Goal: Task Accomplishment & Management: Use online tool/utility

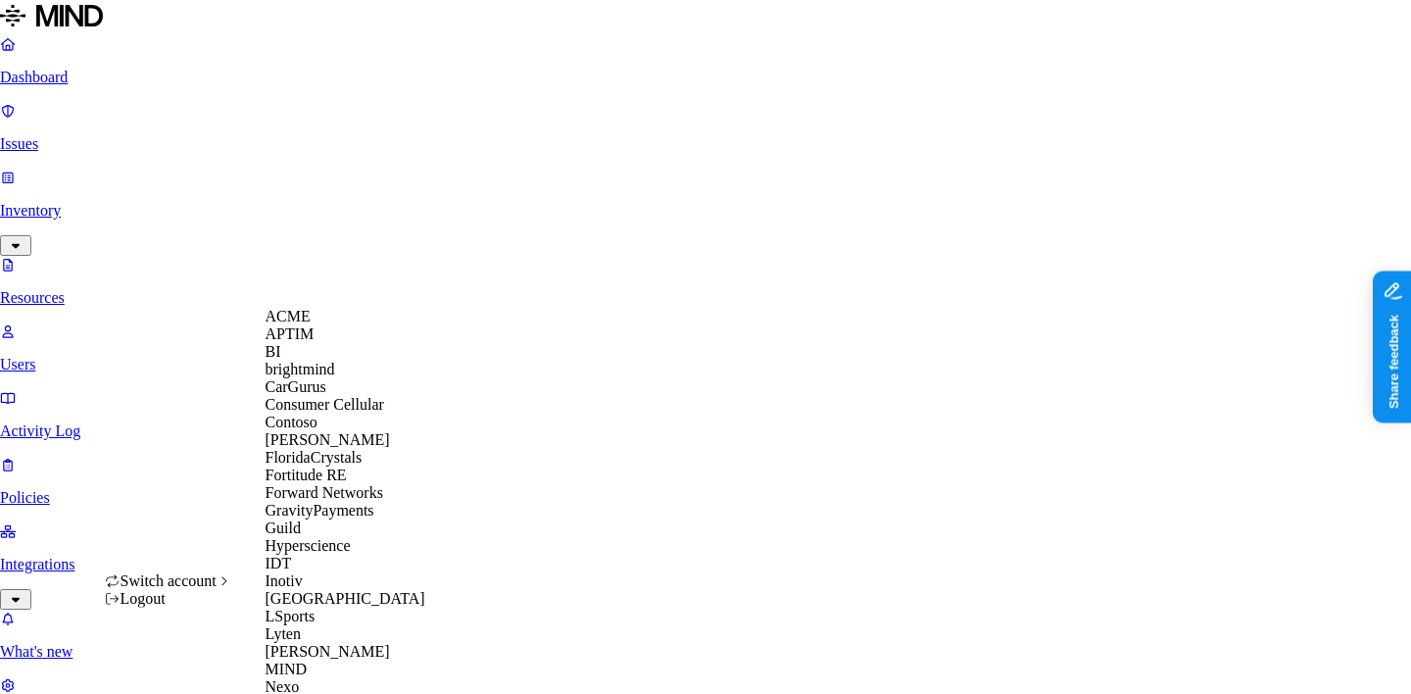
scroll to position [928, 0]
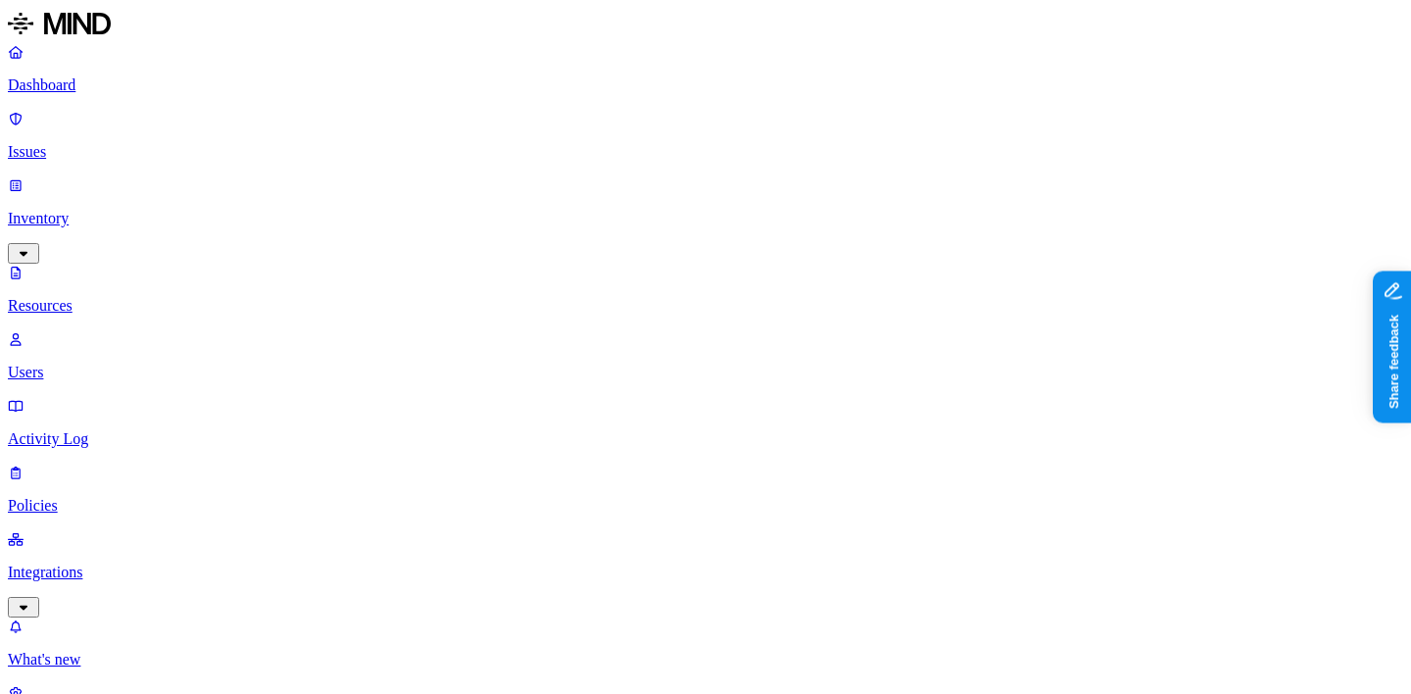
click at [181, 530] on link "Integrations" at bounding box center [705, 572] width 1395 height 84
click at [152, 651] on p "Endpoints" at bounding box center [705, 660] width 1395 height 18
click at [146, 584] on p "On-premise" at bounding box center [705, 593] width 1395 height 18
click at [155, 517] on p "Cloud" at bounding box center [705, 526] width 1395 height 18
click at [171, 93] on p "Dashboard" at bounding box center [705, 85] width 1395 height 18
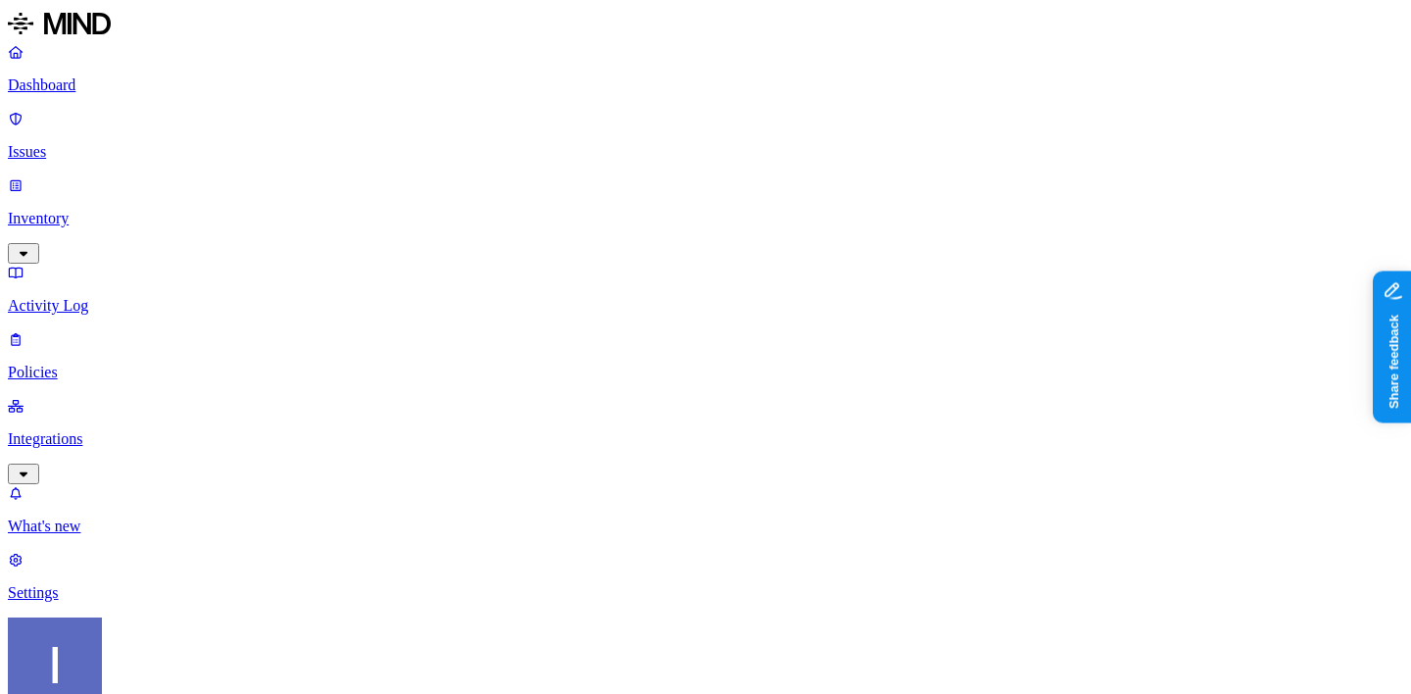
scroll to position [305, 0]
click at [112, 77] on p "Dashboard" at bounding box center [705, 85] width 1395 height 18
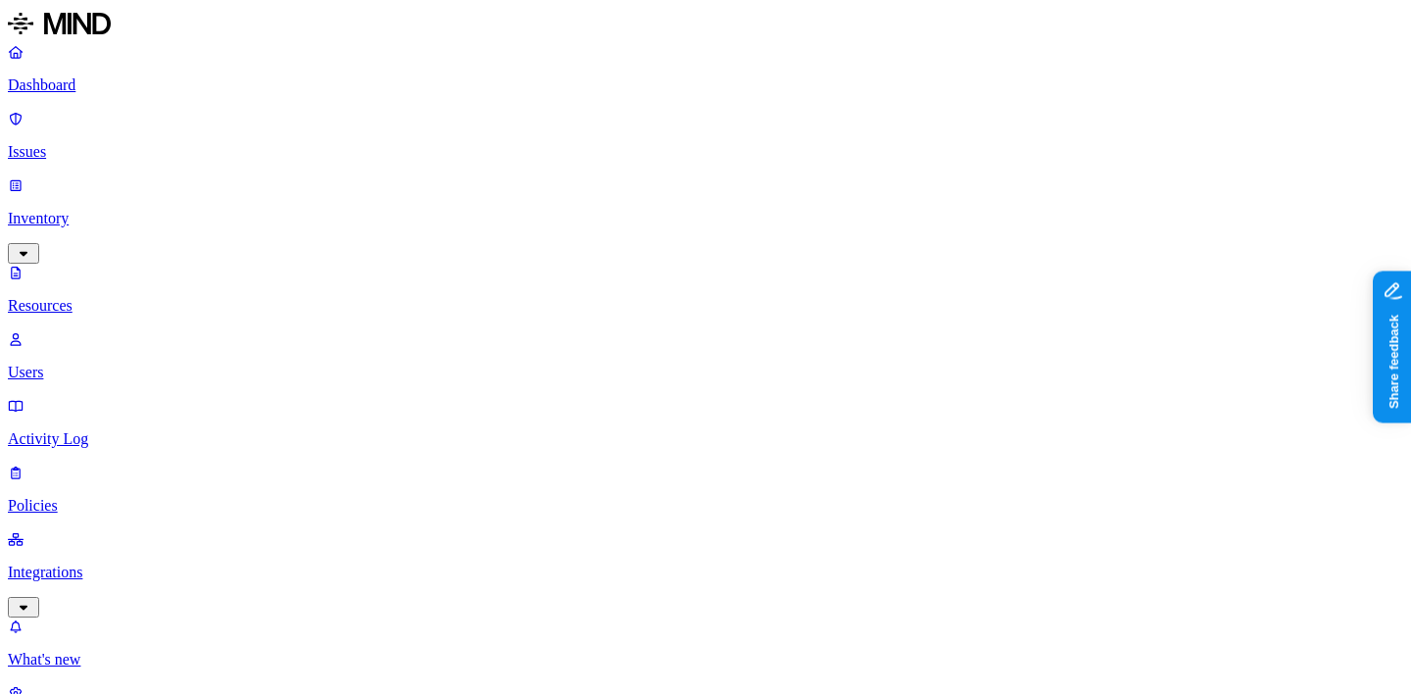
click at [59, 468] on nav "Dashboard Issues Inventory Resources Users Activity Log Policies Integrations W…" at bounding box center [705, 389] width 1395 height 692
click at [172, 94] on link "Dashboard" at bounding box center [705, 68] width 1395 height 51
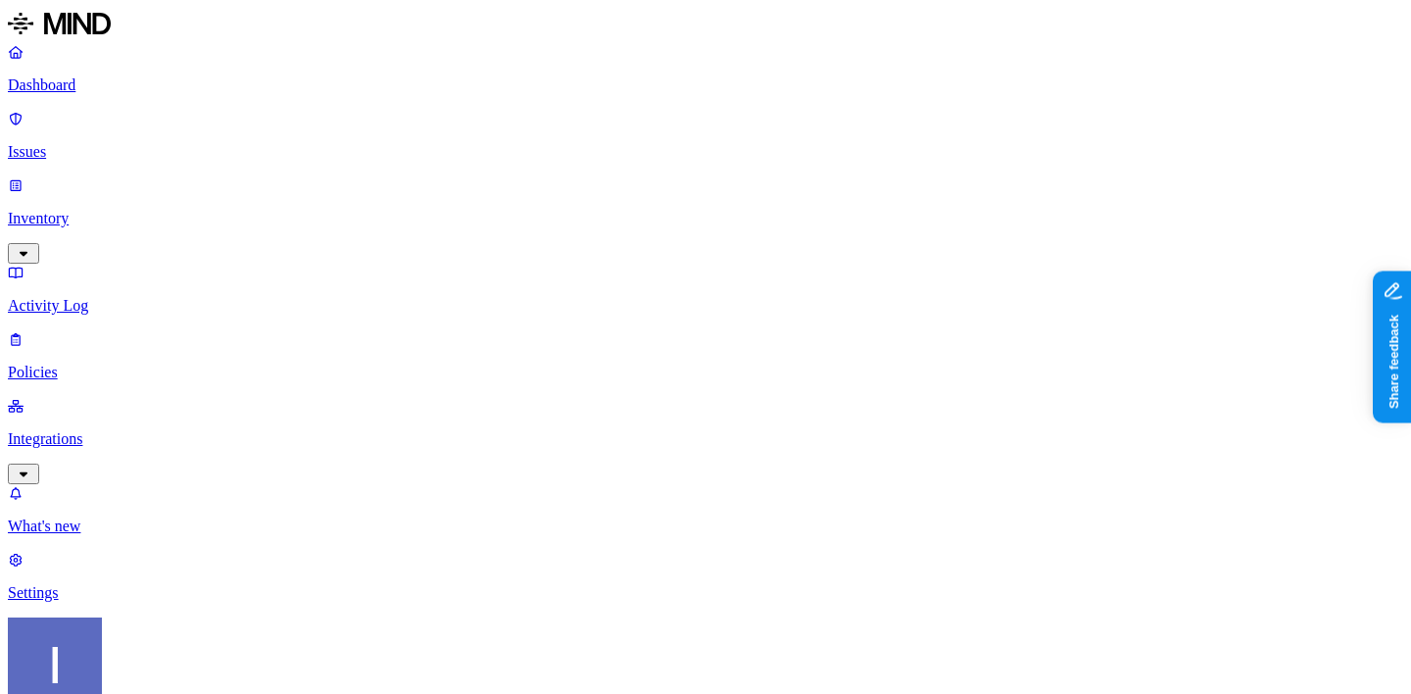
scroll to position [129, 0]
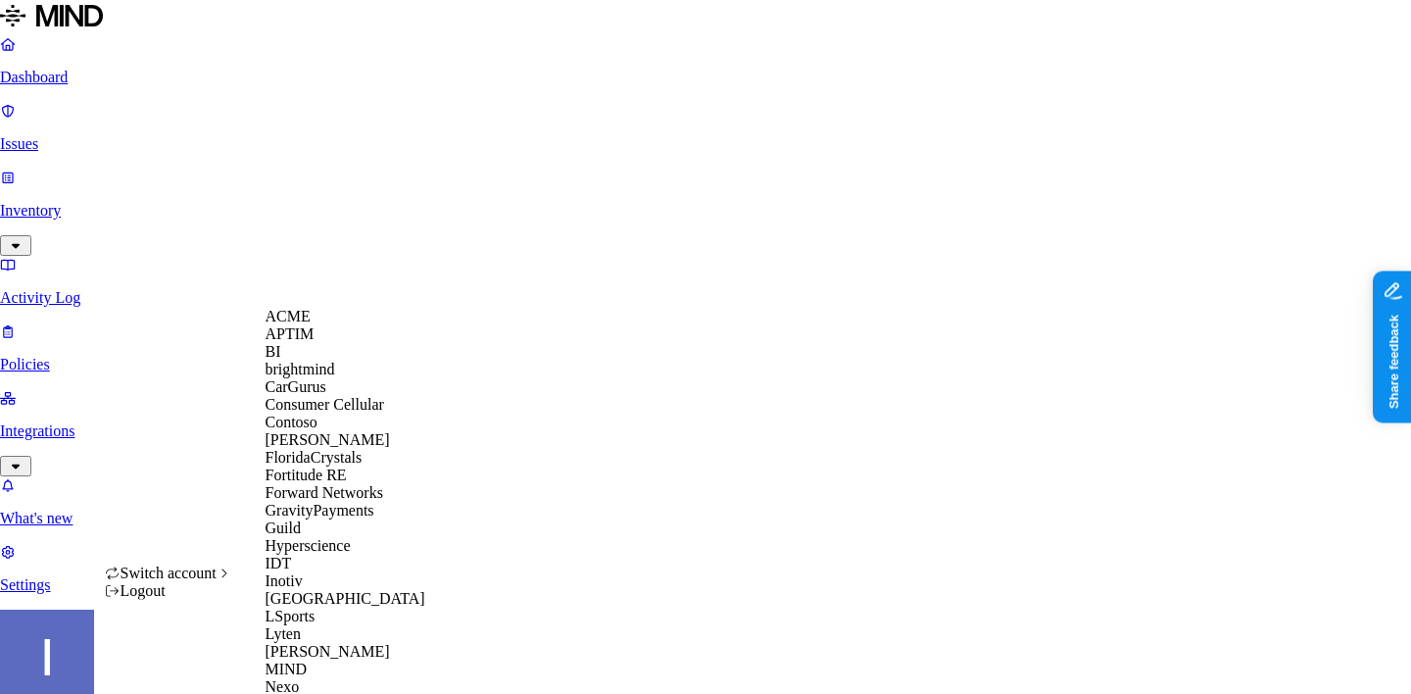
scroll to position [972, 0]
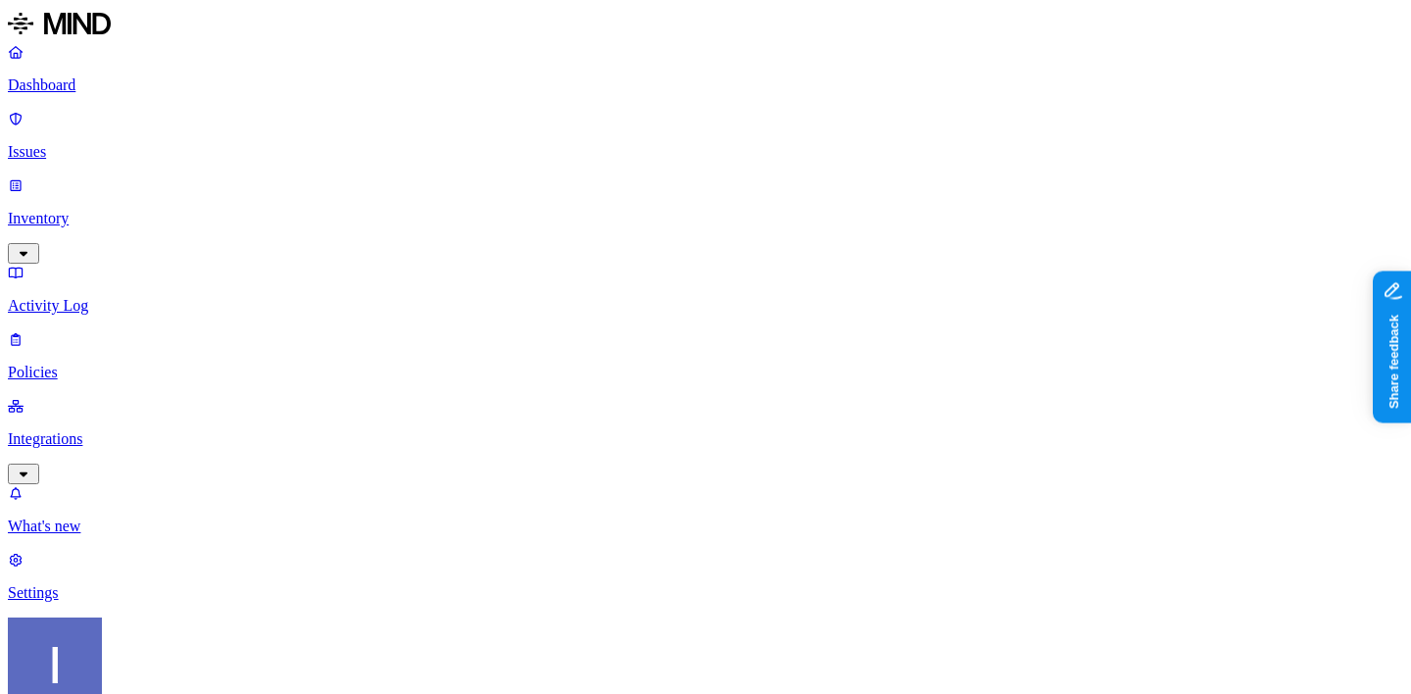
scroll to position [129, 0]
click at [128, 430] on p "Integrations" at bounding box center [705, 439] width 1395 height 18
click at [130, 584] on p "Endpoints" at bounding box center [705, 593] width 1395 height 18
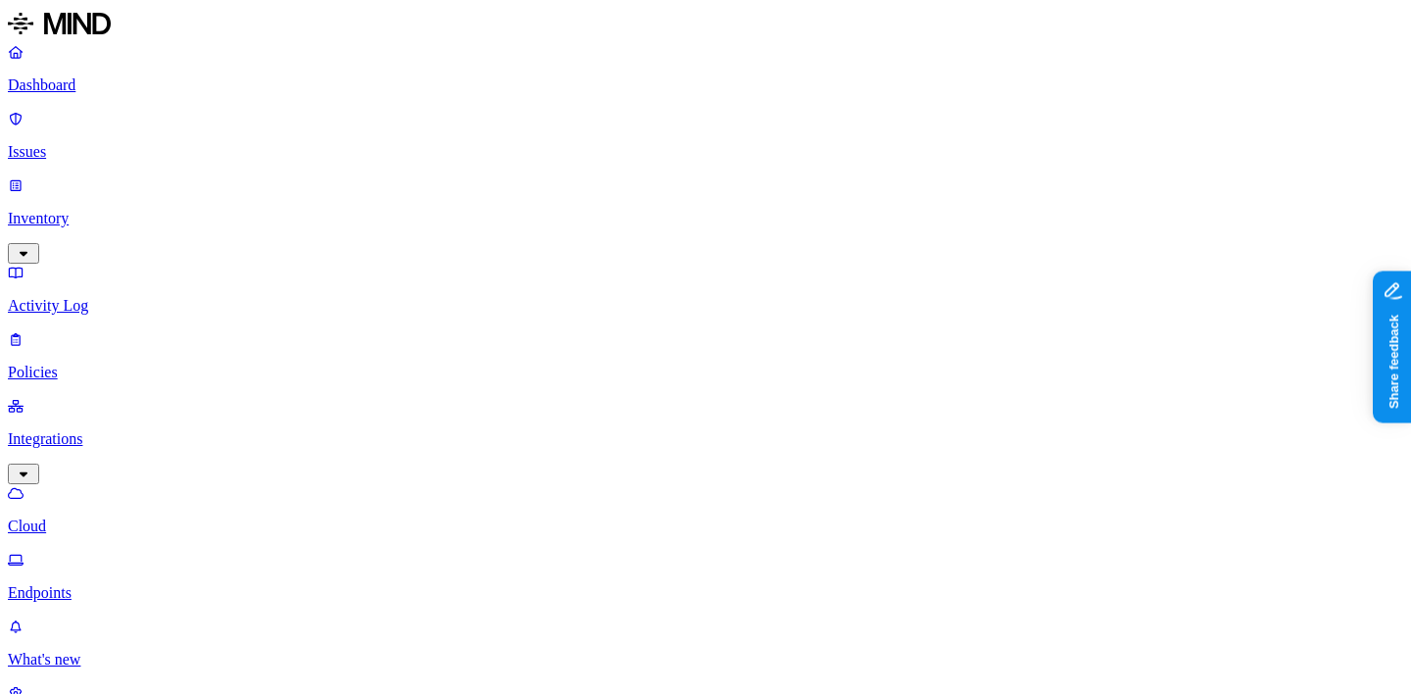
click at [94, 363] on p "Policies" at bounding box center [705, 372] width 1395 height 18
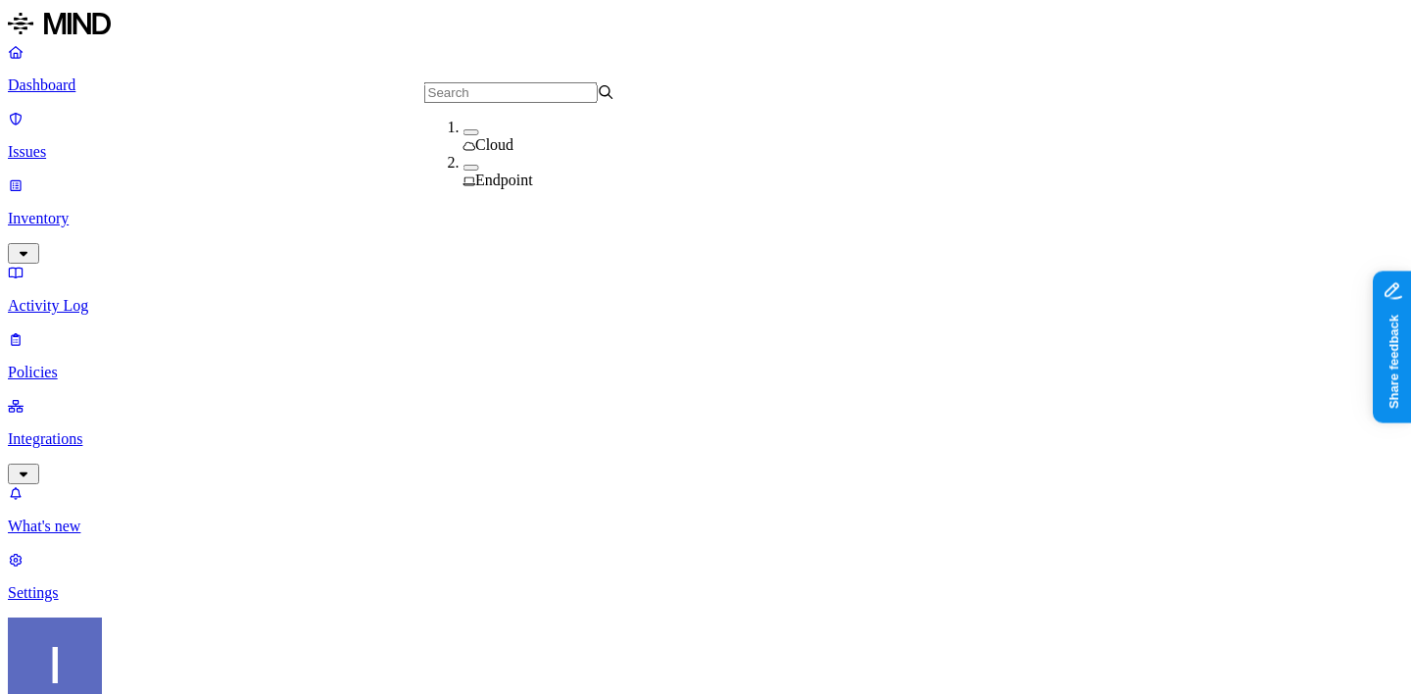
click at [489, 174] on span "Endpoint" at bounding box center [504, 179] width 58 height 17
click at [481, 175] on span "Endpoint" at bounding box center [504, 182] width 58 height 17
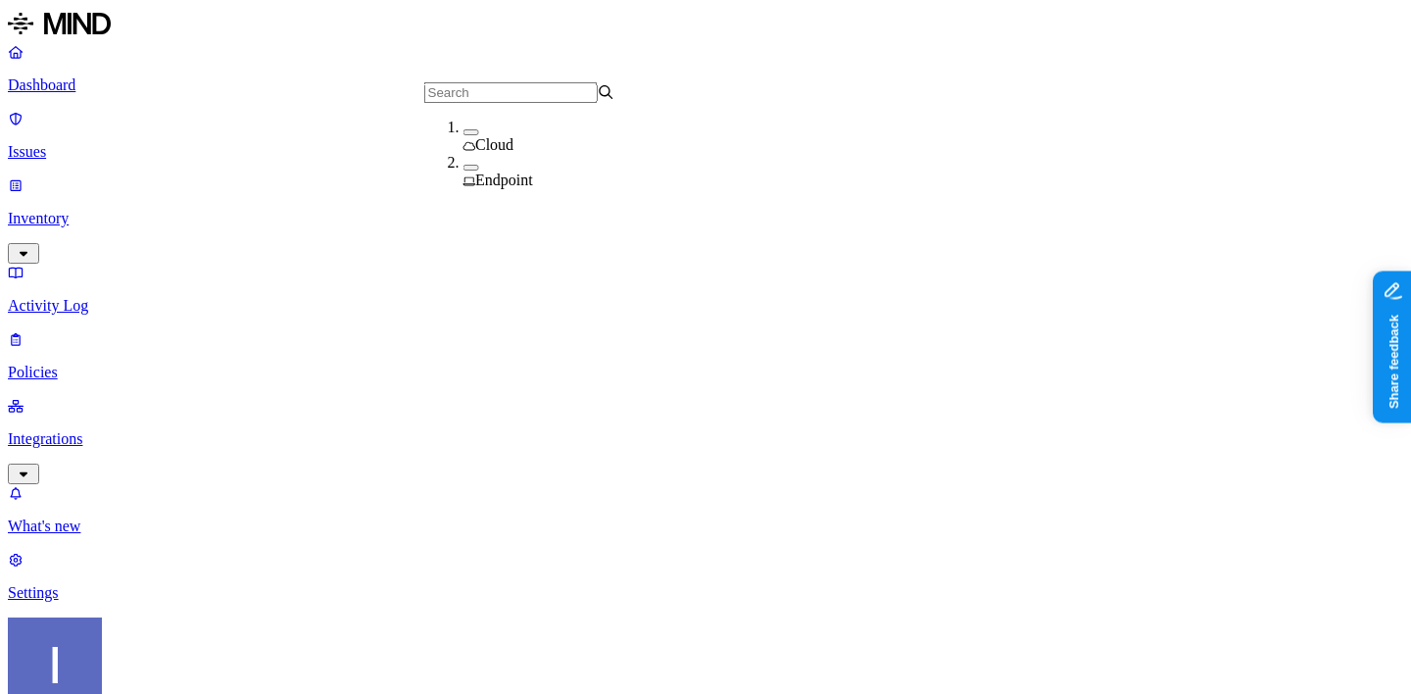
click at [481, 175] on span "Endpoint" at bounding box center [504, 179] width 58 height 17
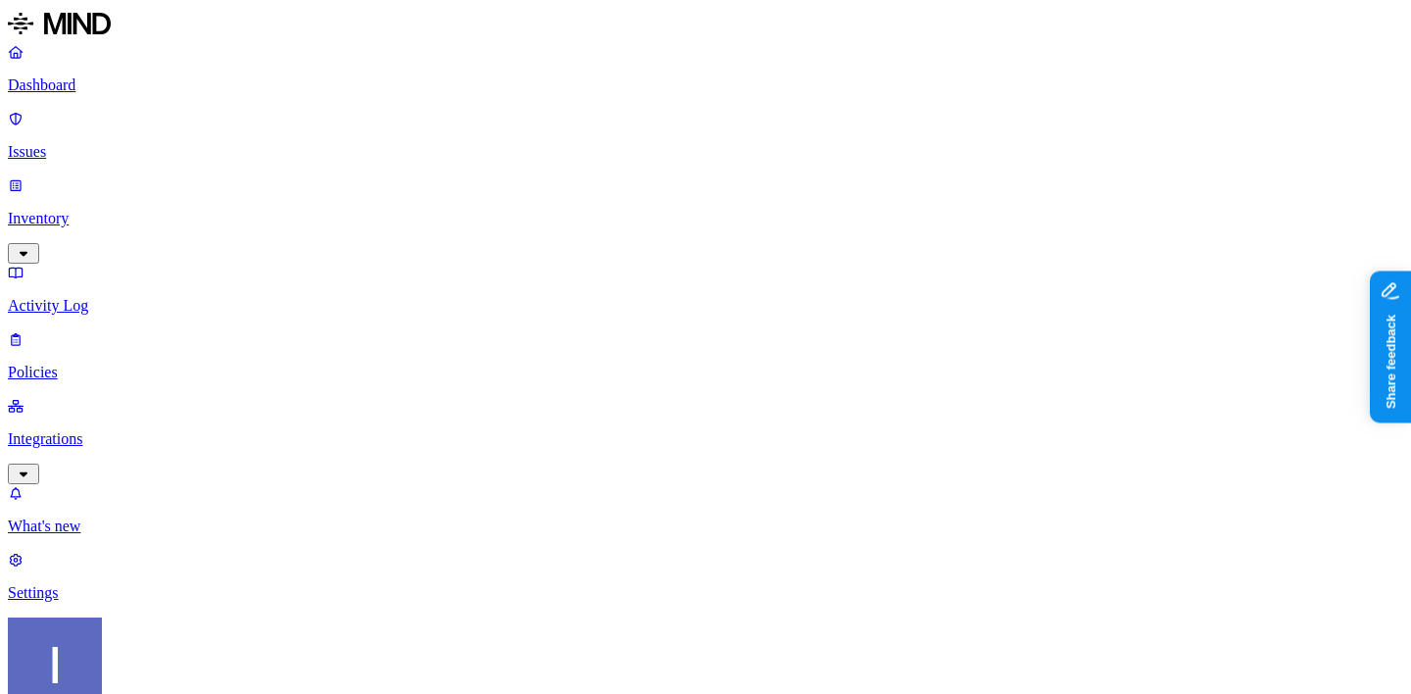
click at [190, 363] on p "Policies" at bounding box center [705, 372] width 1395 height 18
click at [182, 397] on link "Integrations" at bounding box center [705, 439] width 1395 height 84
click at [149, 584] on p "Endpoints" at bounding box center [705, 593] width 1395 height 18
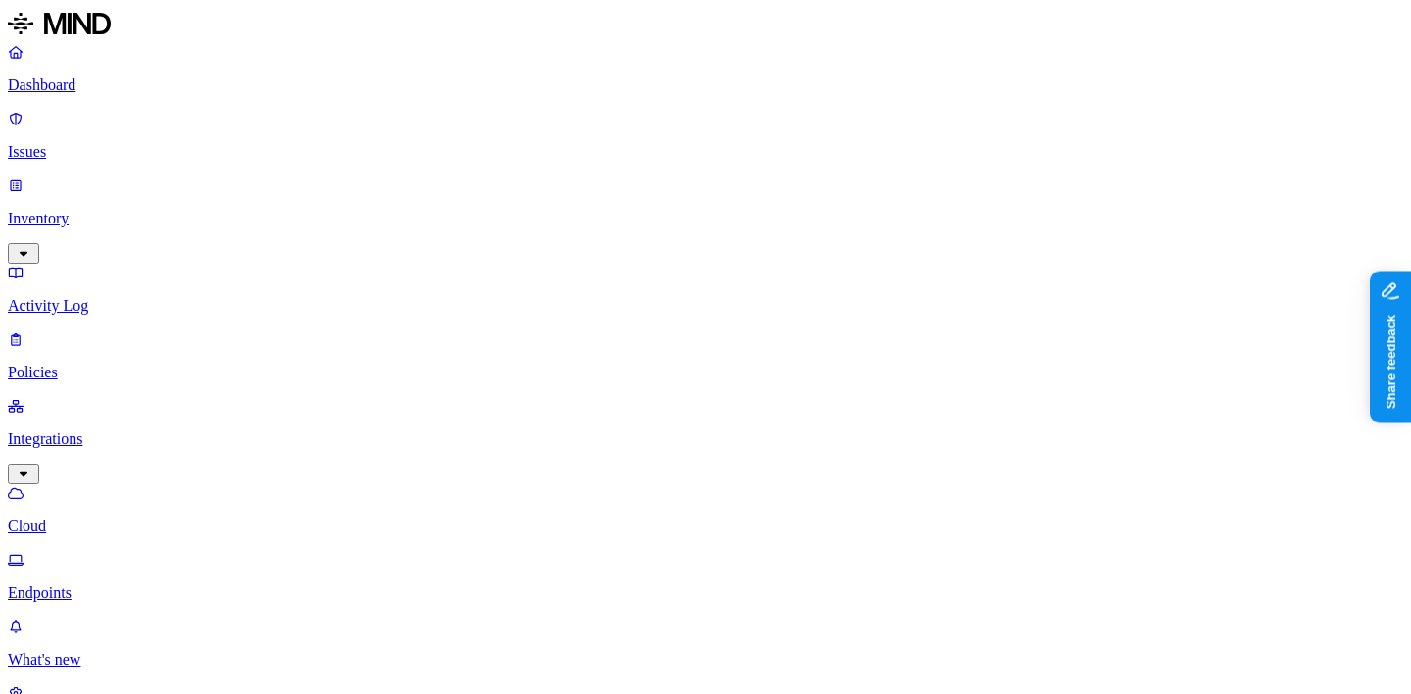
click at [68, 132] on link "Issues" at bounding box center [705, 135] width 1395 height 51
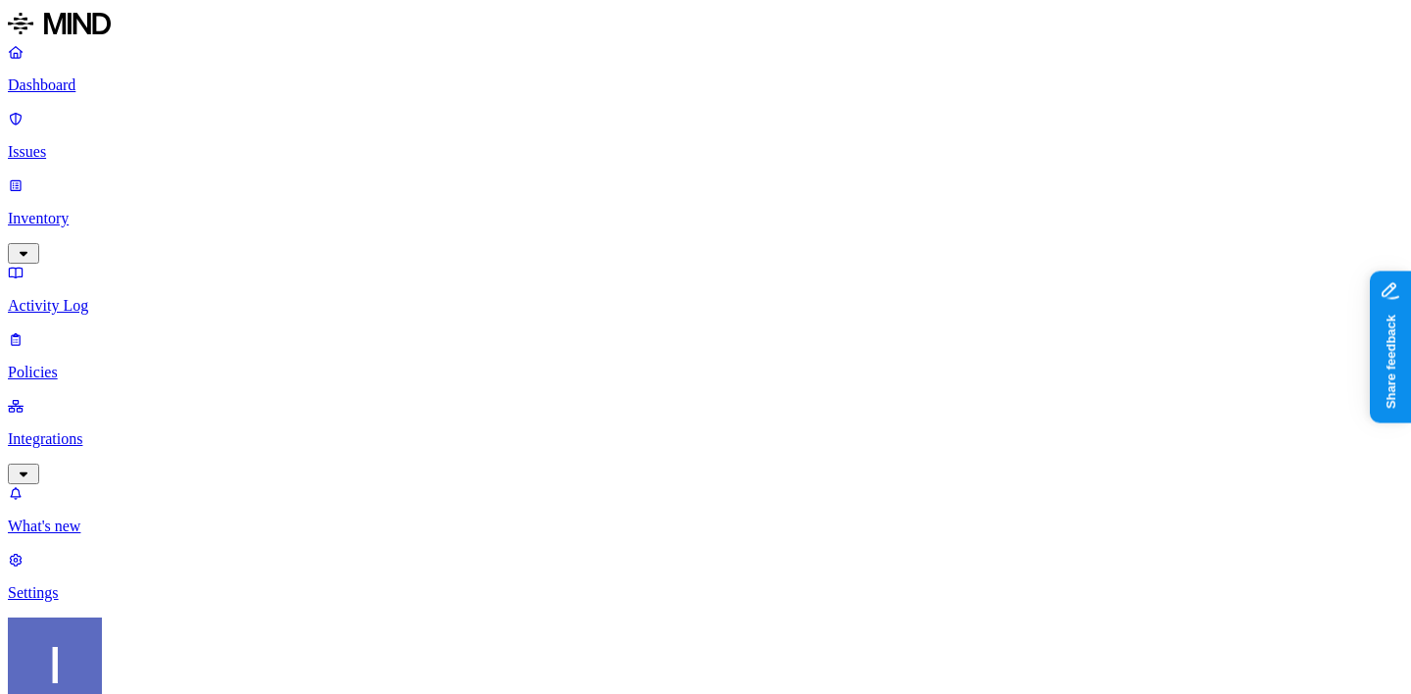
click at [104, 211] on div "Dashboard Issues Inventory Activity Log Policies Integrations" at bounding box center [705, 263] width 1395 height 441
click at [103, 363] on p "Policies" at bounding box center [705, 372] width 1395 height 18
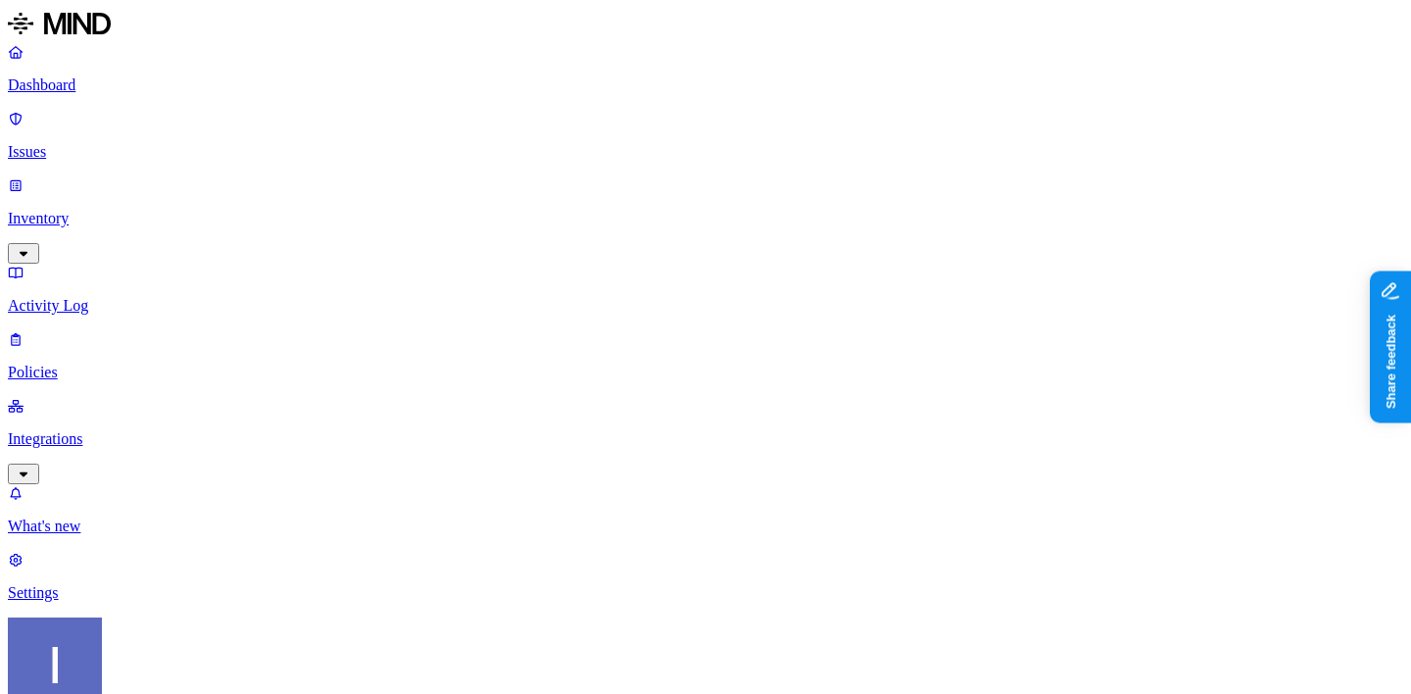
scroll to position [345, 0]
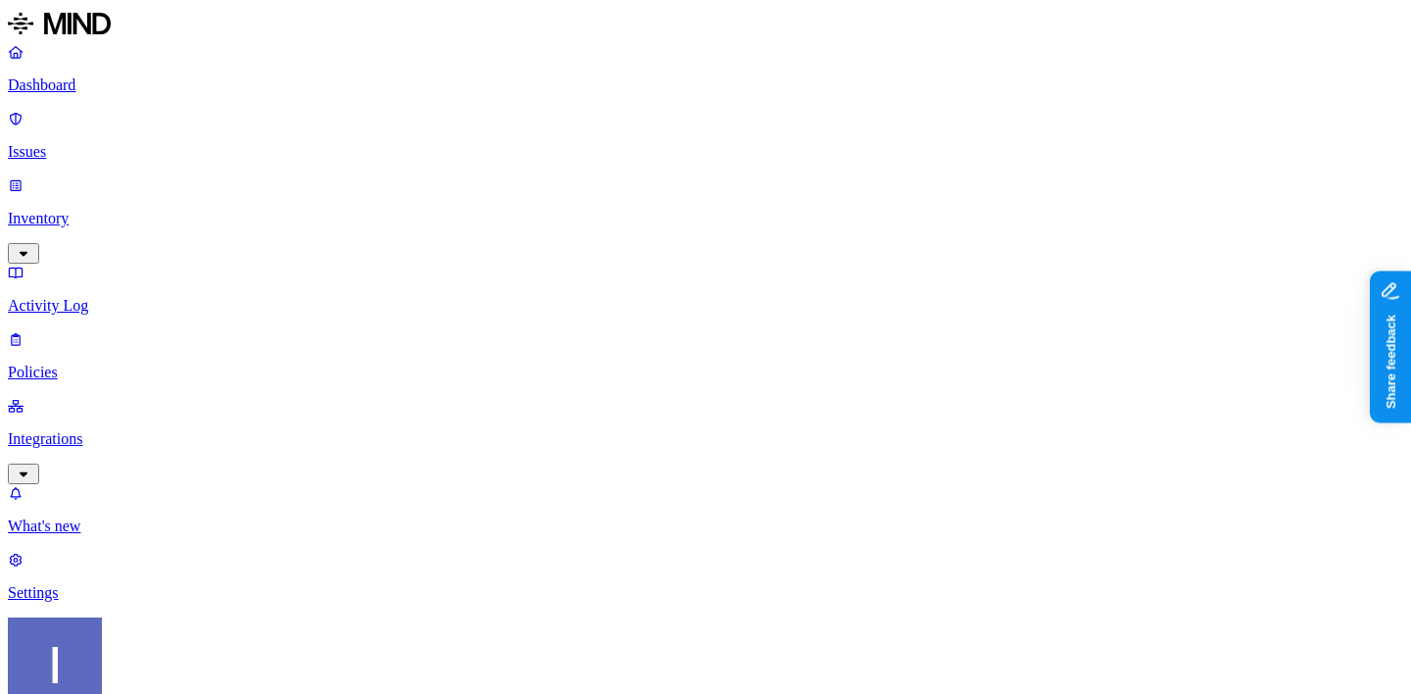
scroll to position [160, 0]
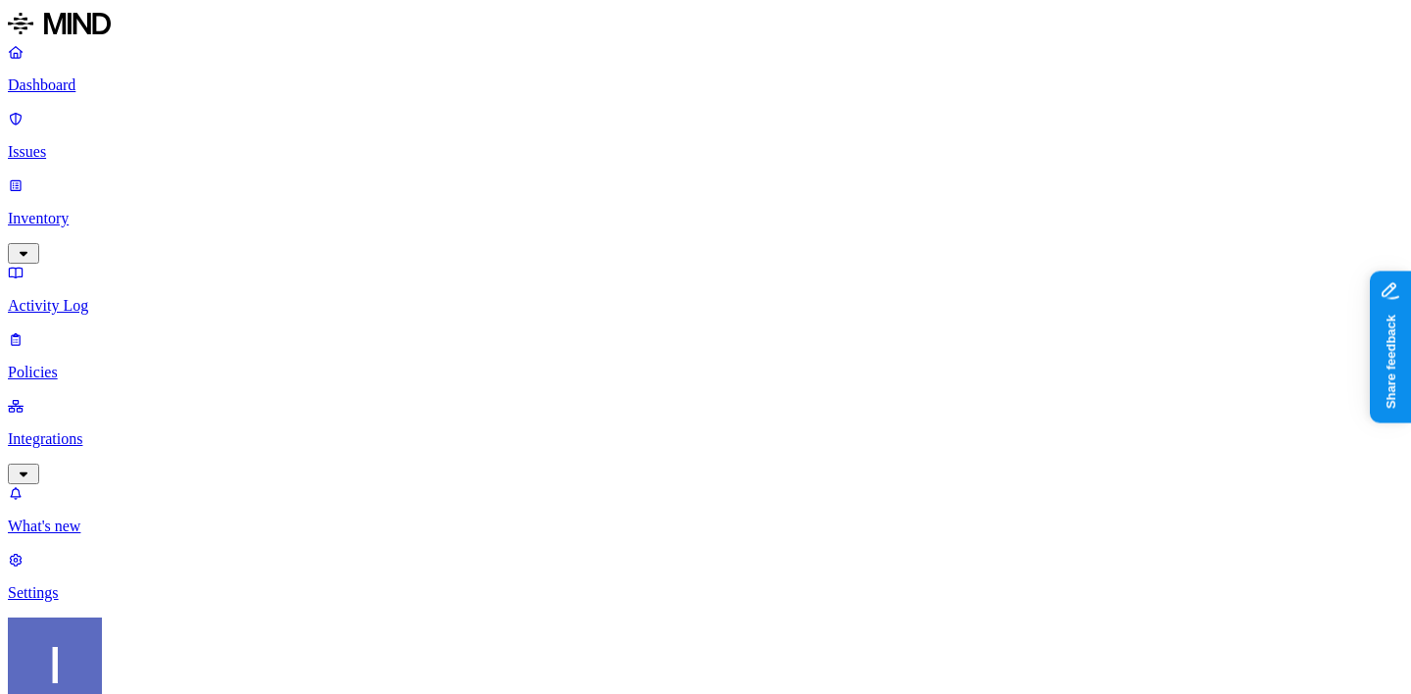
click at [120, 397] on link "Integrations" at bounding box center [705, 439] width 1395 height 84
click at [138, 584] on p "Endpoints" at bounding box center [705, 593] width 1395 height 18
